Goal: Information Seeking & Learning: Learn about a topic

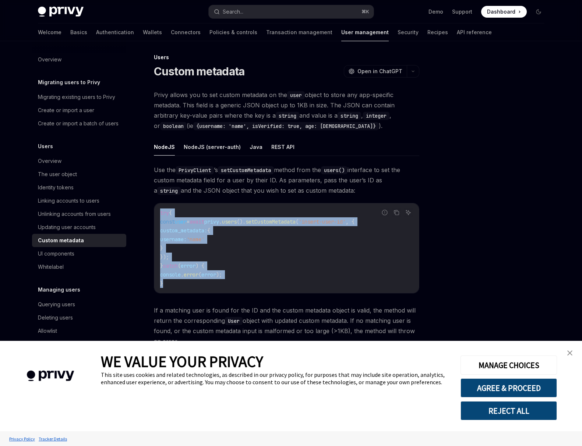
drag, startPoint x: 175, startPoint y: 284, endPoint x: 150, endPoint y: 211, distance: 76.8
click at [150, 211] on div "Users Custom metadata OpenAI Open in ChatGPT OpenAI Open in ChatGPT Privy allow…" at bounding box center [217, 259] width 406 height 412
click at [568, 351] on img "close banner" at bounding box center [569, 353] width 5 height 5
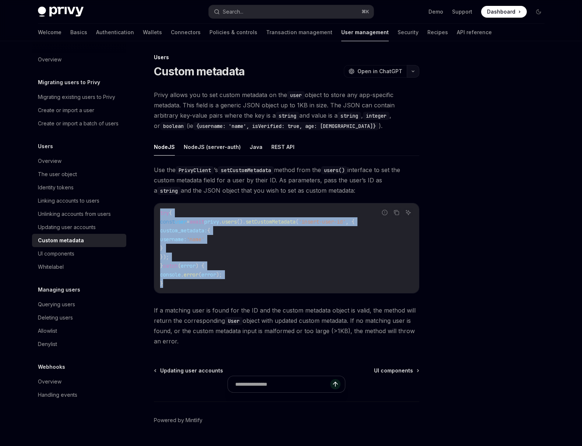
click at [415, 65] on button "button" at bounding box center [412, 71] width 13 height 13
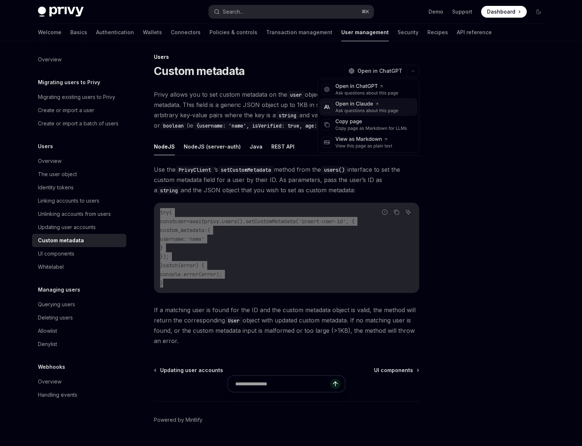
scroll to position [3, 0]
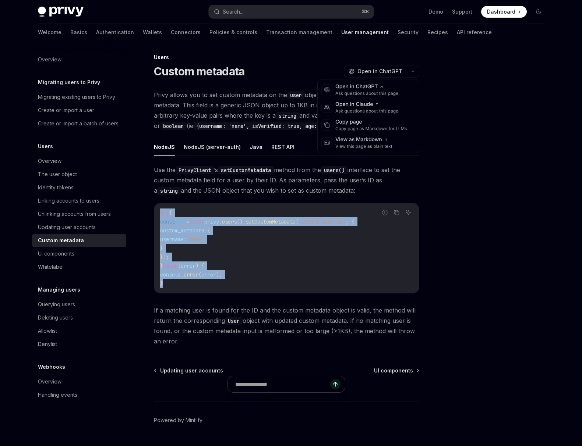
click at [243, 279] on code "try { const user = await privy . users (). setCustomMetadata ( 'insert-user-id'…" at bounding box center [286, 248] width 253 height 79
drag, startPoint x: 178, startPoint y: 271, endPoint x: 148, endPoint y: 215, distance: 63.0
click at [148, 215] on div "Users Custom metadata OpenAI Open in ChatGPT OpenAI Open in ChatGPT Privy allow…" at bounding box center [217, 259] width 406 height 412
click at [204, 152] on button "NodeJS (server-auth)" at bounding box center [212, 146] width 57 height 17
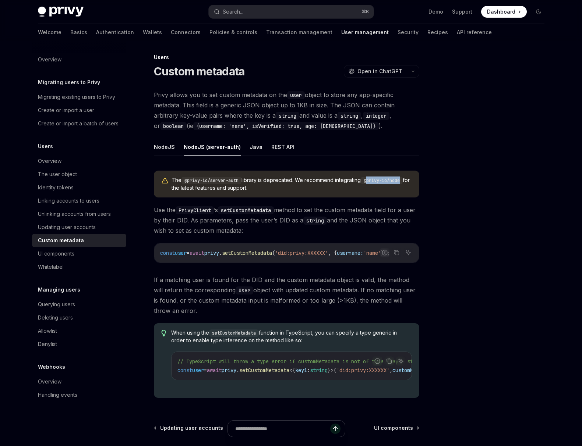
drag, startPoint x: 370, startPoint y: 180, endPoint x: 420, endPoint y: 183, distance: 50.5
click at [421, 183] on div "Users Custom metadata OpenAI Open in ChatGPT OpenAI Open in ChatGPT Privy allow…" at bounding box center [291, 280] width 518 height 484
click at [413, 188] on div "The @privy-io/server-auth library is deprecated. We recommend integrating @priv…" at bounding box center [286, 184] width 265 height 27
click at [174, 147] on ul "NodeJS NodeJS (server-auth) Java REST API" at bounding box center [286, 147] width 265 height 18
click at [170, 147] on button "NodeJS" at bounding box center [164, 146] width 21 height 17
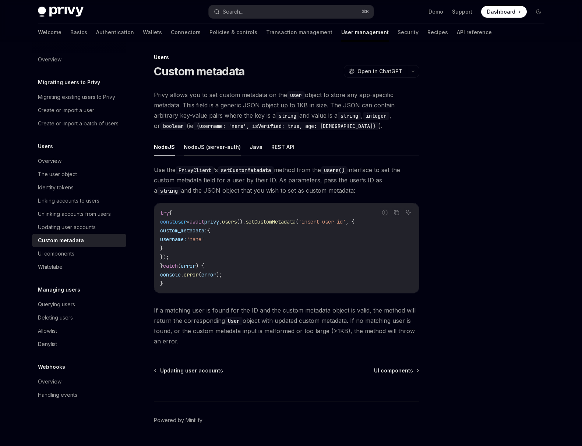
click at [188, 150] on button "NodeJS (server-auth)" at bounding box center [212, 146] width 57 height 17
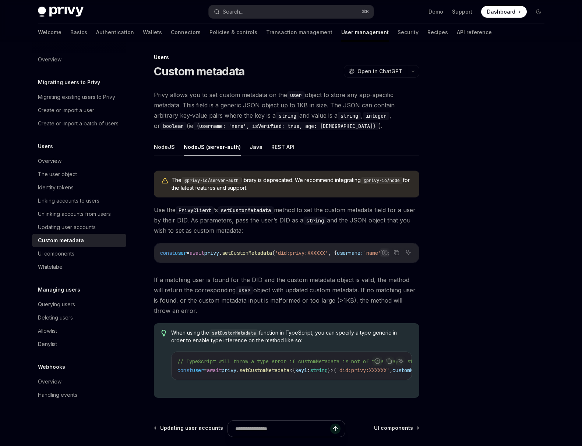
click at [369, 181] on code "@privy-io/node" at bounding box center [381, 180] width 42 height 7
drag, startPoint x: 263, startPoint y: 189, endPoint x: 172, endPoint y: 179, distance: 91.7
click at [172, 179] on span "The @privy-io/server-auth library is deprecated. We recommend integrating @priv…" at bounding box center [291, 184] width 240 height 15
copy span "The @privy-io/server-auth library is deprecated. We recommend integrating @priv…"
click at [162, 150] on button "NodeJS" at bounding box center [164, 146] width 21 height 17
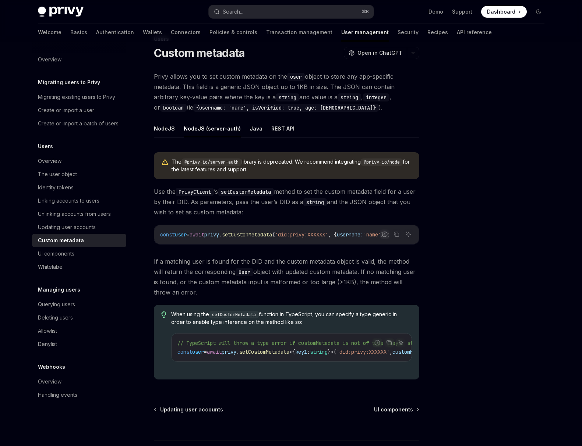
scroll to position [22, 0]
click at [169, 125] on button "NodeJS" at bounding box center [164, 127] width 21 height 17
type textarea "*"
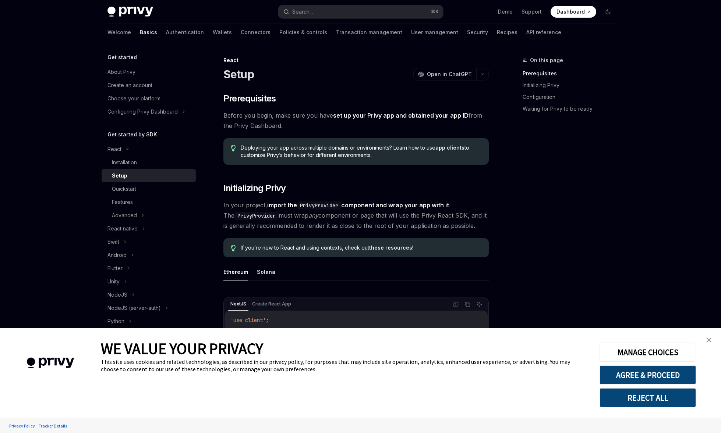
click at [707, 340] on img "close banner" at bounding box center [708, 340] width 5 height 5
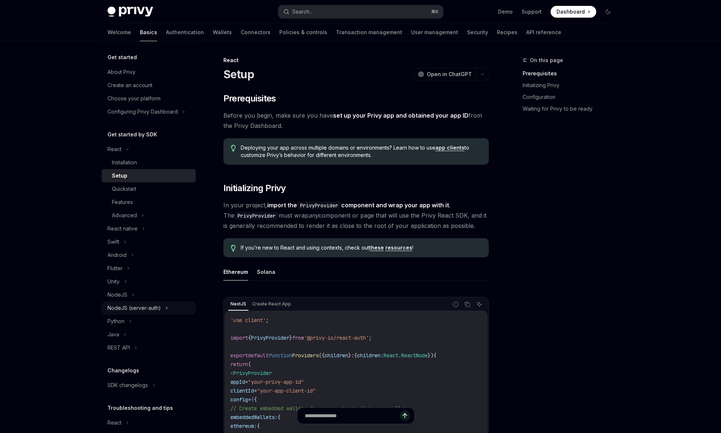
click at [149, 309] on div "NodeJS (server-auth)" at bounding box center [133, 308] width 53 height 9
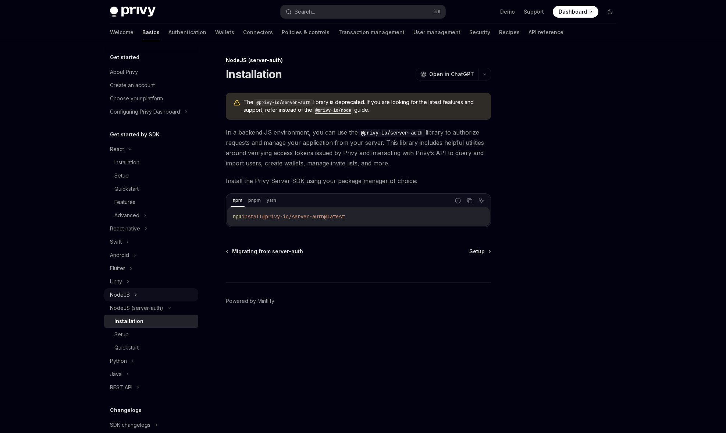
click at [129, 297] on button "NodeJS" at bounding box center [151, 294] width 94 height 13
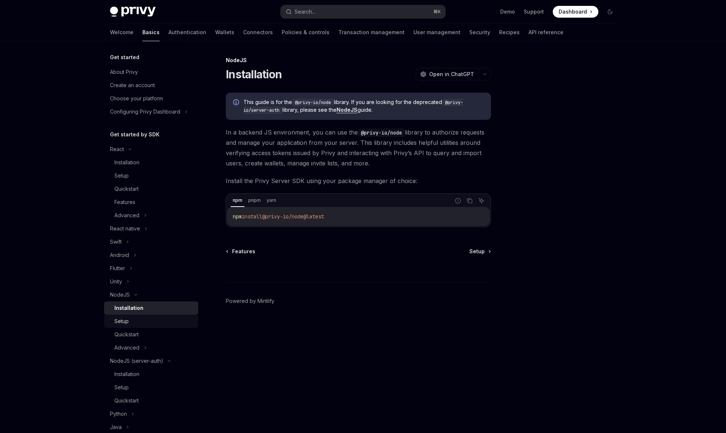
click at [171, 323] on div "Setup" at bounding box center [153, 321] width 79 height 9
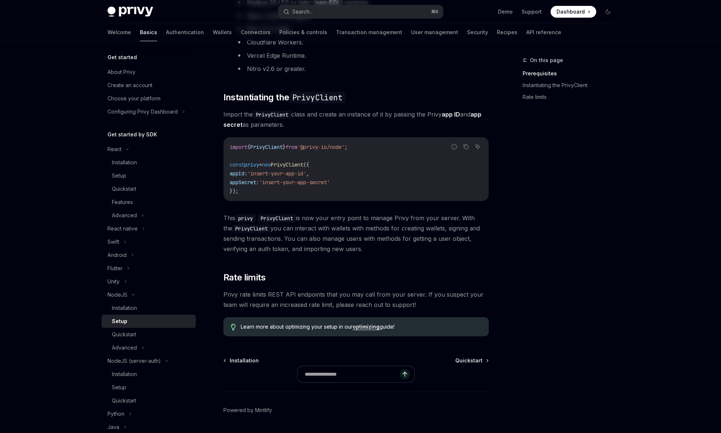
scroll to position [181, 0]
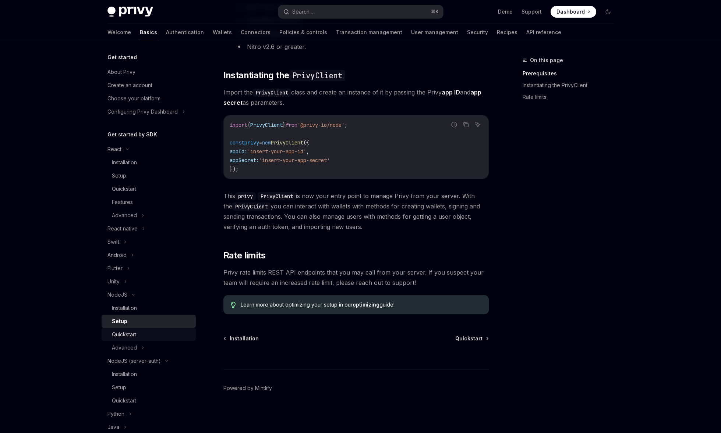
click at [159, 339] on div "Quickstart" at bounding box center [151, 334] width 79 height 9
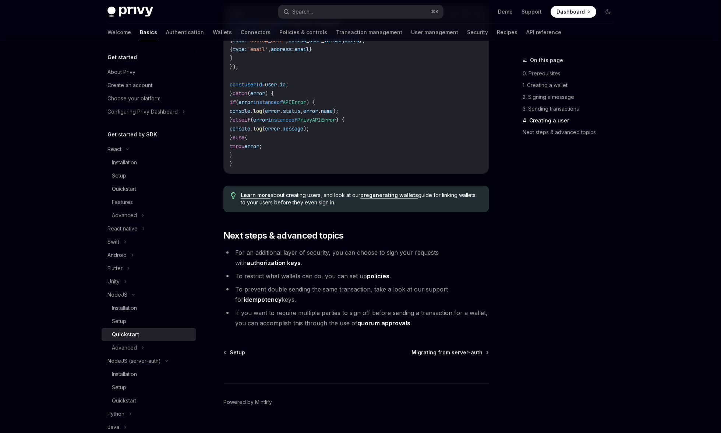
scroll to position [1391, 0]
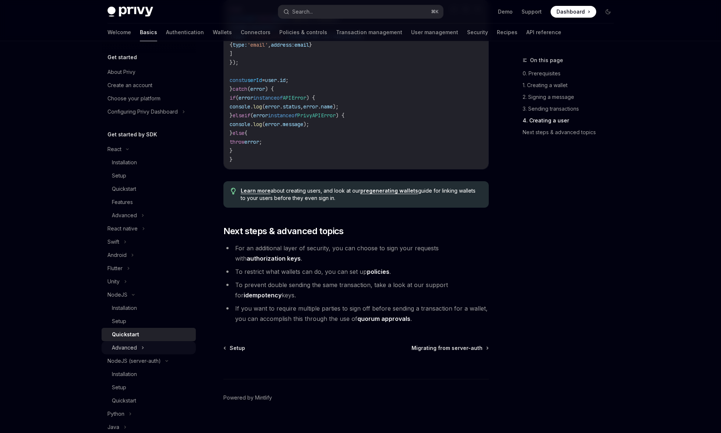
click at [175, 350] on button "Advanced" at bounding box center [149, 347] width 94 height 13
type textarea "*"
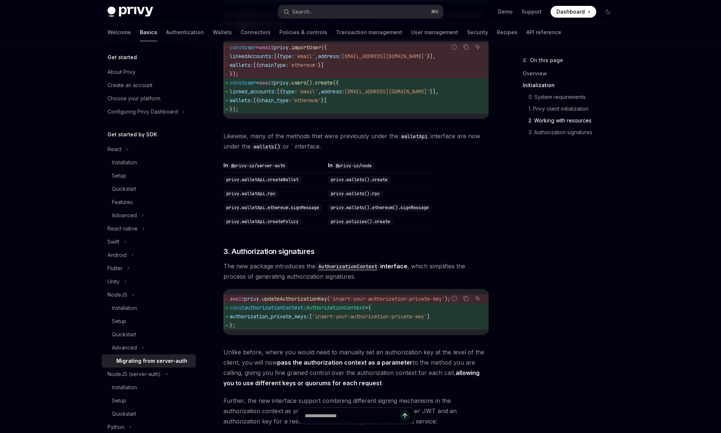
scroll to position [608, 0]
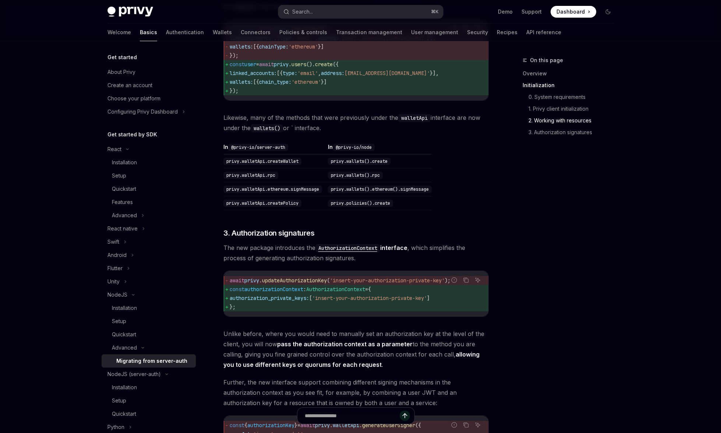
drag, startPoint x: 454, startPoint y: 309, endPoint x: 281, endPoint y: 309, distance: 172.5
click at [281, 303] on span "authorization_private_keys: [ 'insert-your-authorization-private-key' ]" at bounding box center [356, 298] width 253 height 9
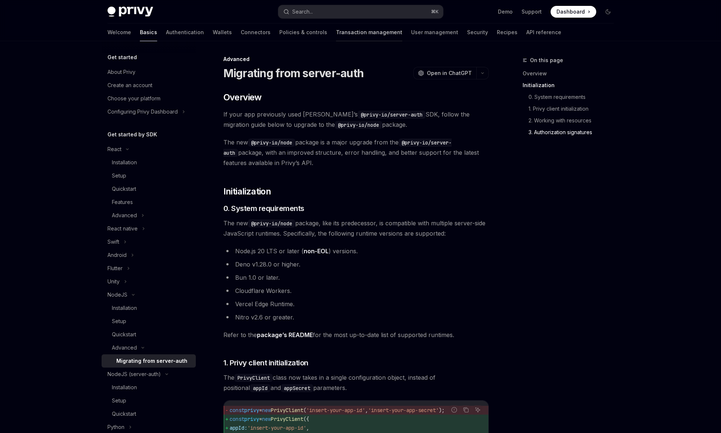
scroll to position [0, 0]
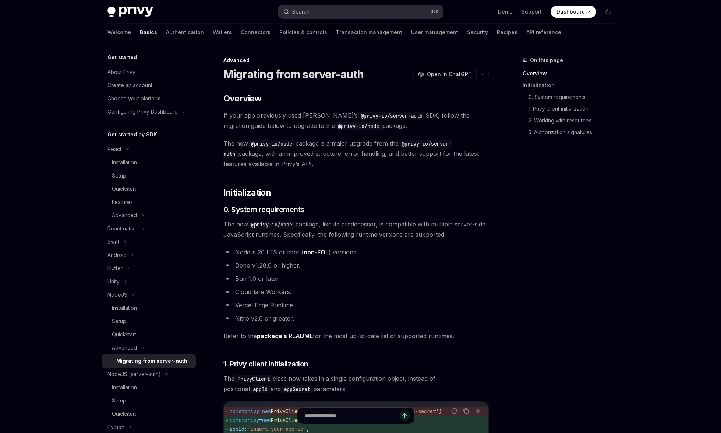
click at [325, 14] on button "Search... ⌘ K" at bounding box center [360, 11] width 165 height 13
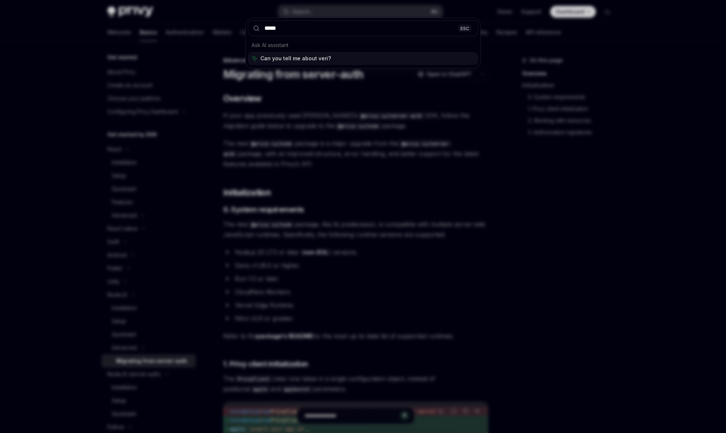
type input "******"
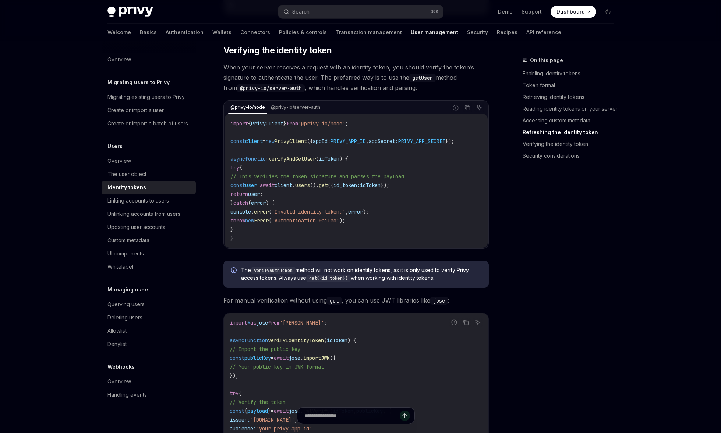
scroll to position [1983, 0]
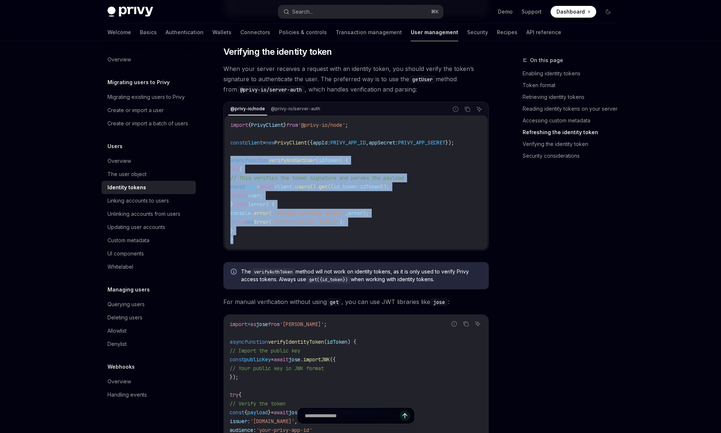
drag, startPoint x: 249, startPoint y: 256, endPoint x: 223, endPoint y: 168, distance: 91.5
click at [223, 168] on div "@privy-io/node @privy-io/server-auth Report incorrect code Copy Ask AI import {…" at bounding box center [355, 176] width 265 height 149
copy code "async function verifyAndGetUser ( idToken ) { try { // This verifies the token …"
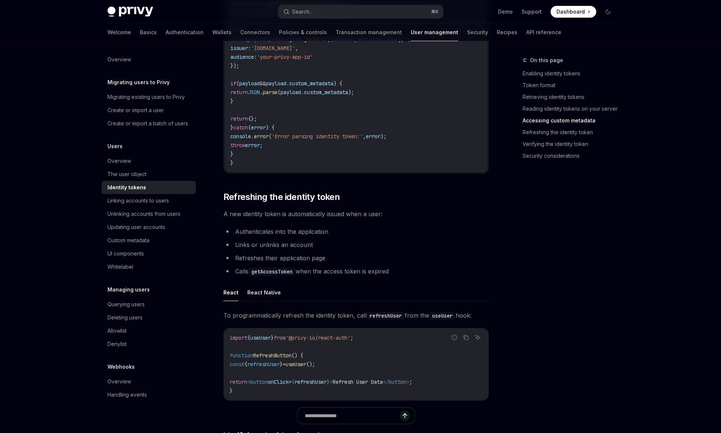
scroll to position [1610, 0]
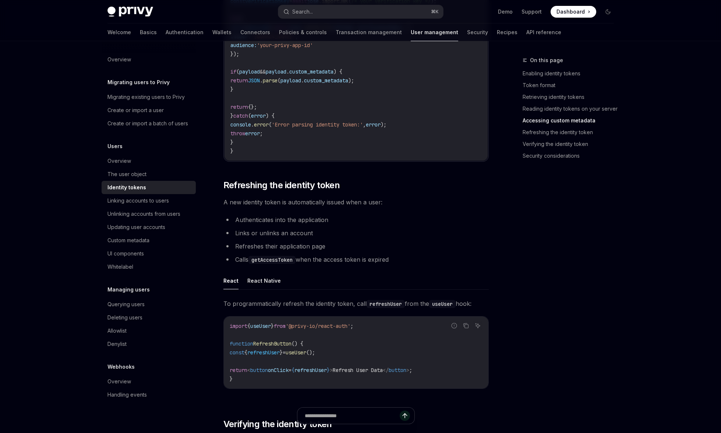
click at [403, 252] on li "Refreshes their application page" at bounding box center [355, 246] width 265 height 10
click at [526, 77] on link "Enabling identity tokens" at bounding box center [570, 74] width 97 height 12
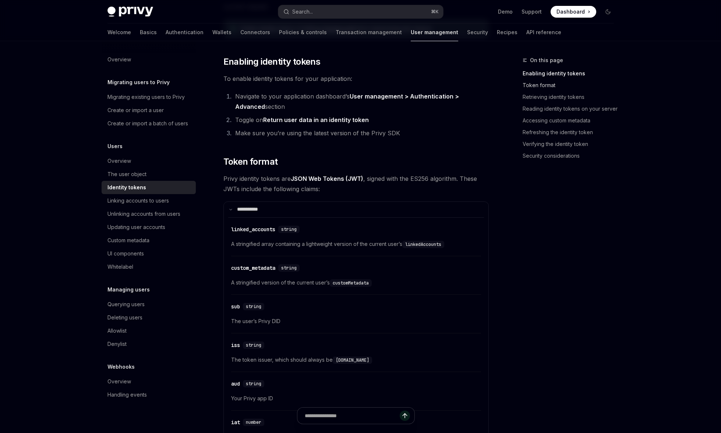
click at [533, 88] on link "Token format" at bounding box center [570, 85] width 97 height 12
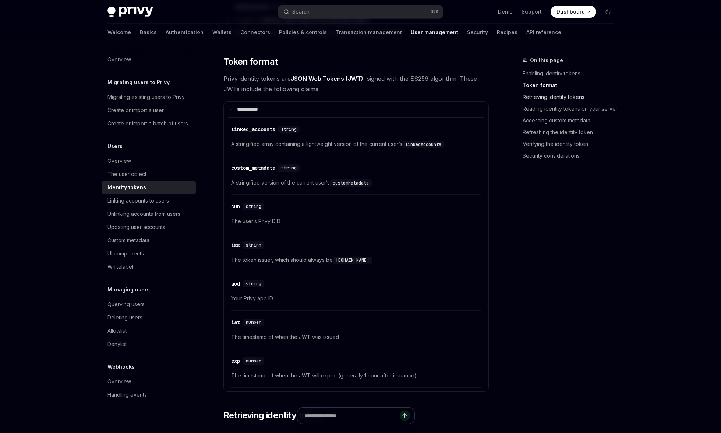
click at [539, 95] on link "Retrieving identity tokens" at bounding box center [570, 97] width 97 height 12
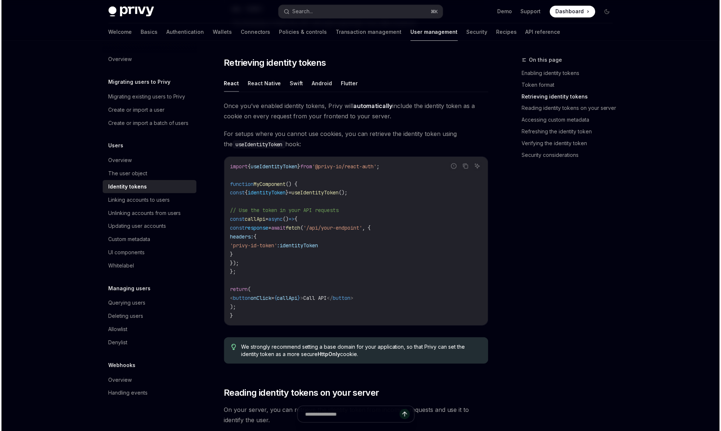
scroll to position [638, 0]
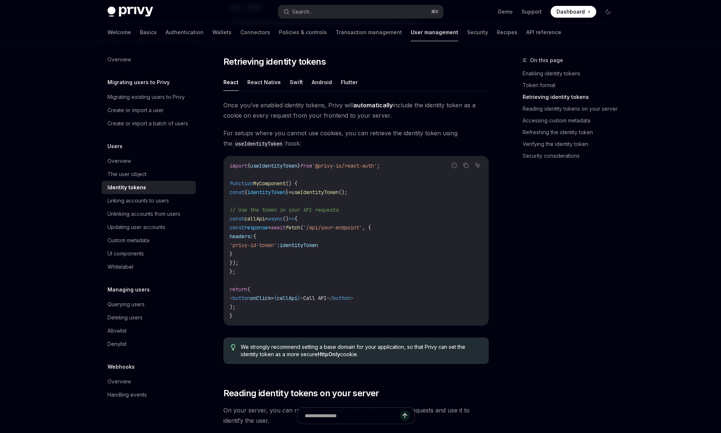
drag, startPoint x: 299, startPoint y: 245, endPoint x: 257, endPoint y: 245, distance: 42.7
click at [257, 245] on span "'privy-id-token'" at bounding box center [253, 245] width 47 height 7
copy span "privy-id-token"
type textarea "*"
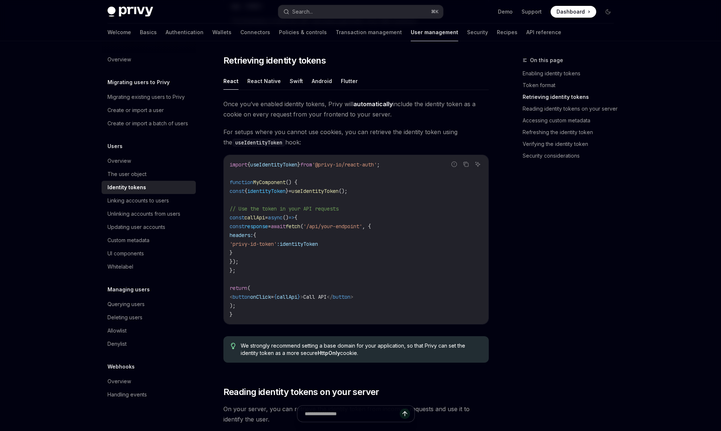
scroll to position [639, 0]
click at [554, 82] on link "Token format" at bounding box center [570, 85] width 97 height 12
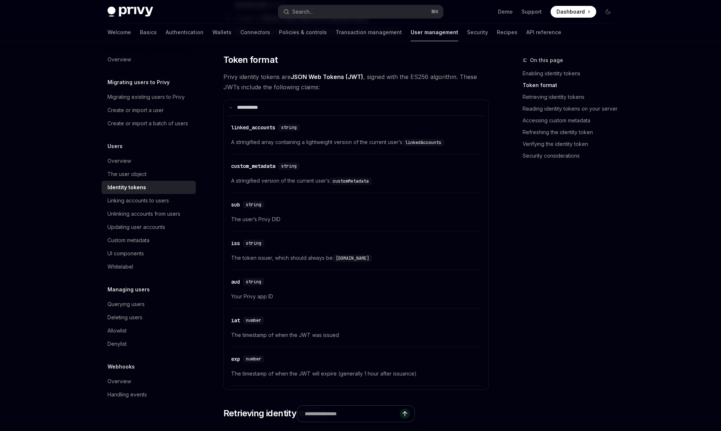
scroll to position [284, 0]
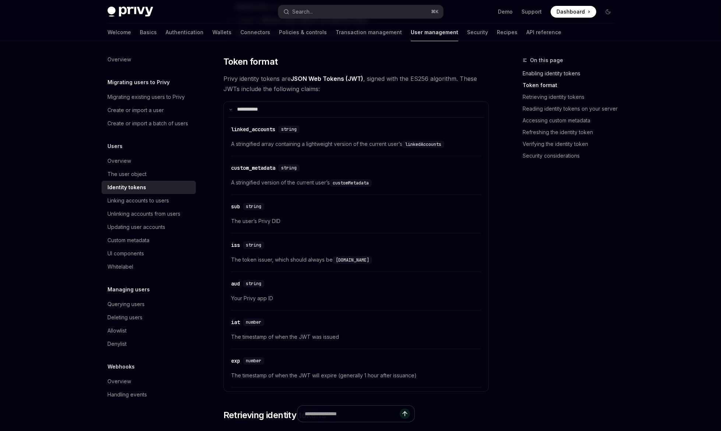
click at [555, 73] on link "Enabling identity tokens" at bounding box center [570, 74] width 97 height 12
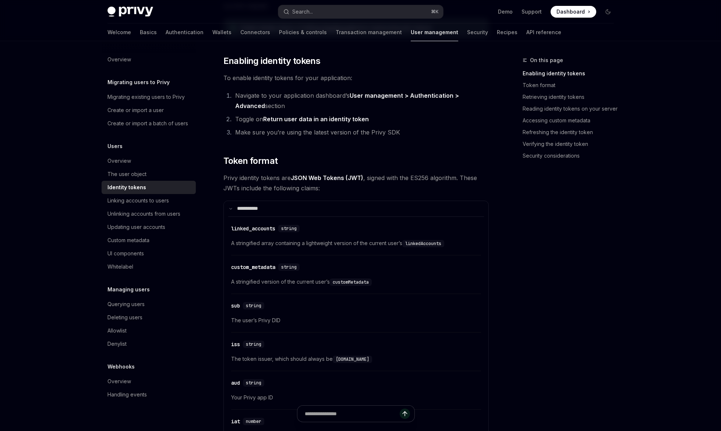
scroll to position [184, 0]
click at [559, 157] on link "Security considerations" at bounding box center [570, 156] width 97 height 12
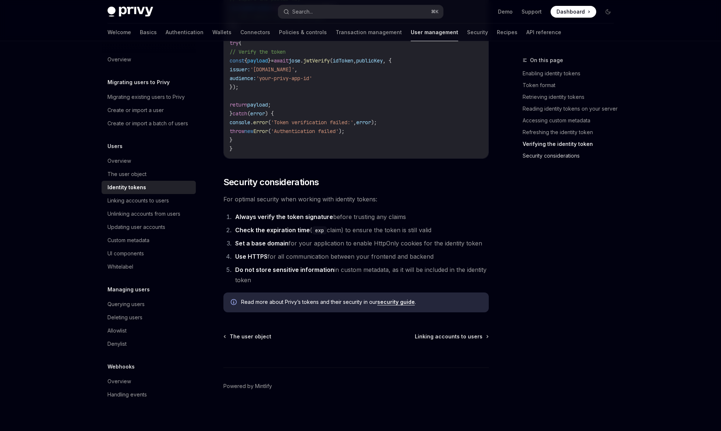
scroll to position [2349, 0]
click at [561, 145] on link "Verifying the identity token" at bounding box center [570, 144] width 97 height 12
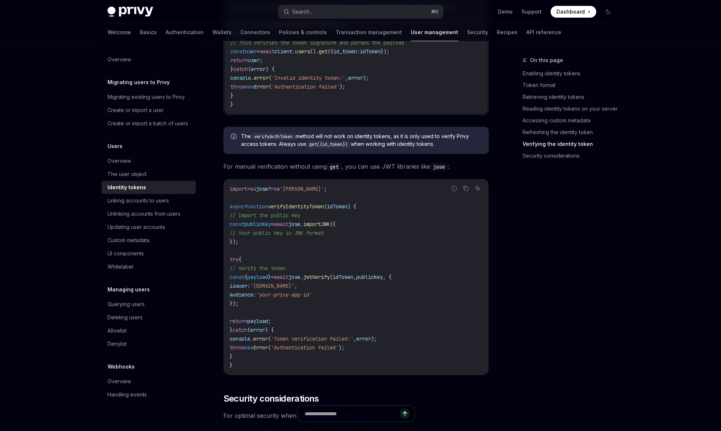
scroll to position [2118, 0]
click at [552, 135] on link "Refreshing the identity token" at bounding box center [570, 133] width 97 height 12
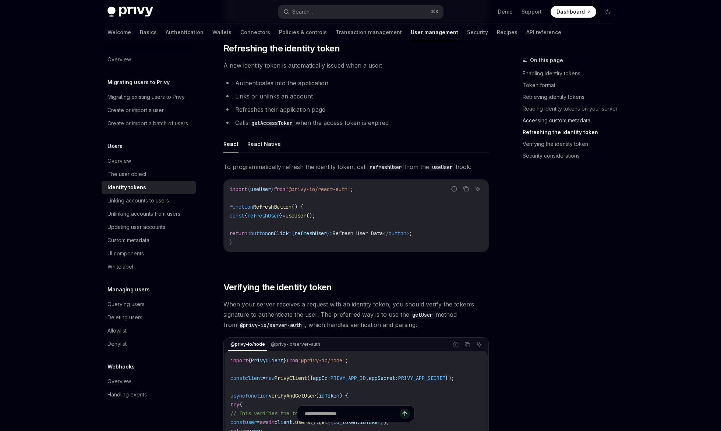
scroll to position [1745, 0]
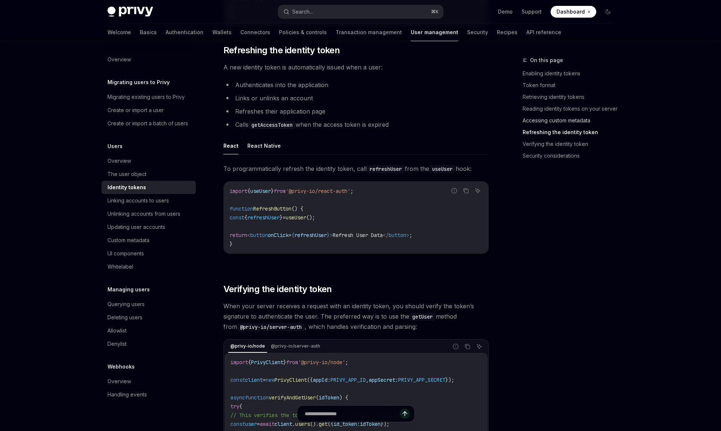
click at [546, 121] on link "Accessing custom metadata" at bounding box center [570, 121] width 97 height 12
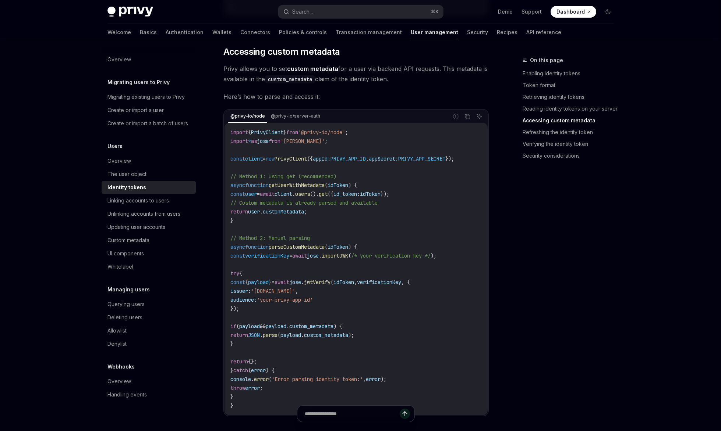
scroll to position [1354, 0]
